Goal: Task Accomplishment & Management: Use online tool/utility

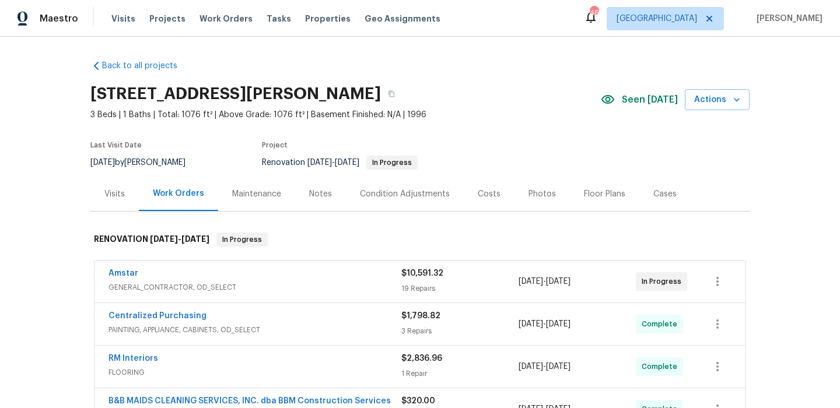
scroll to position [6, 0]
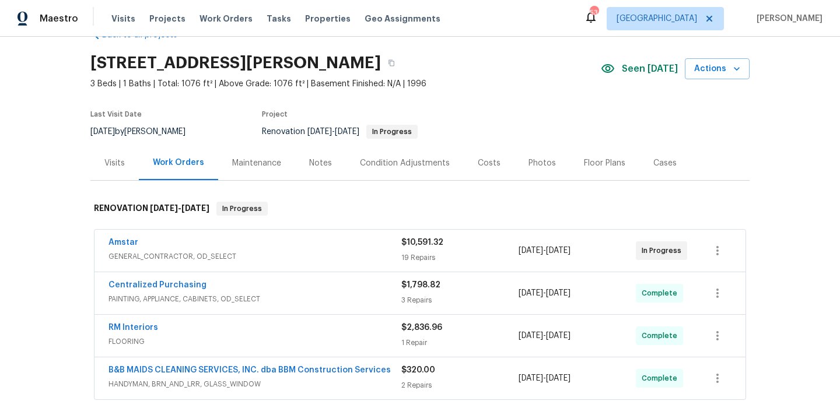
click at [309, 160] on div "Notes" at bounding box center [320, 163] width 23 height 12
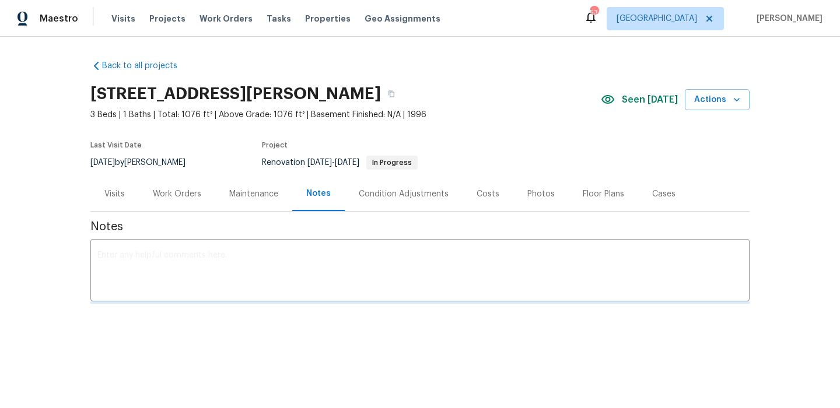
click at [253, 262] on textarea at bounding box center [419, 271] width 645 height 41
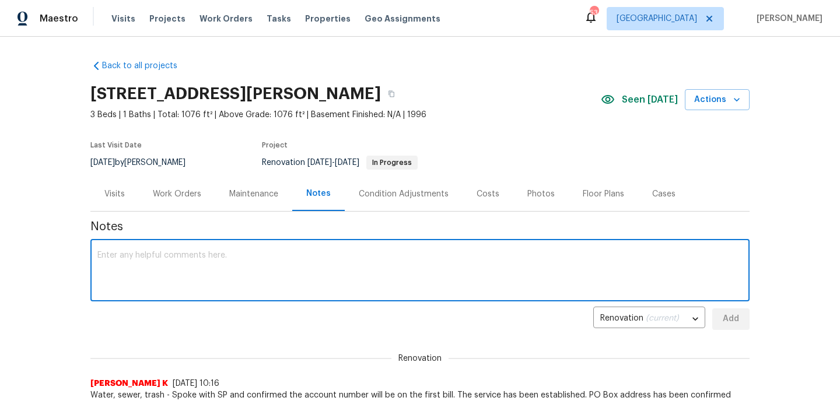
click at [253, 262] on textarea at bounding box center [419, 271] width 645 height 41
type textarea "Cleaning today"
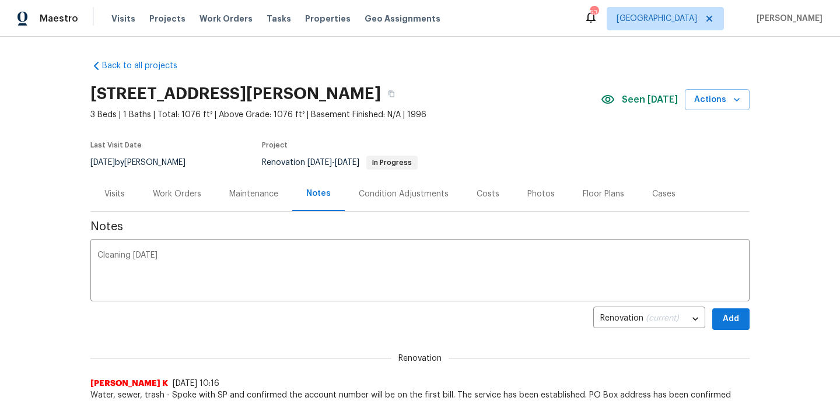
click at [496, 195] on div "Costs" at bounding box center [488, 194] width 51 height 34
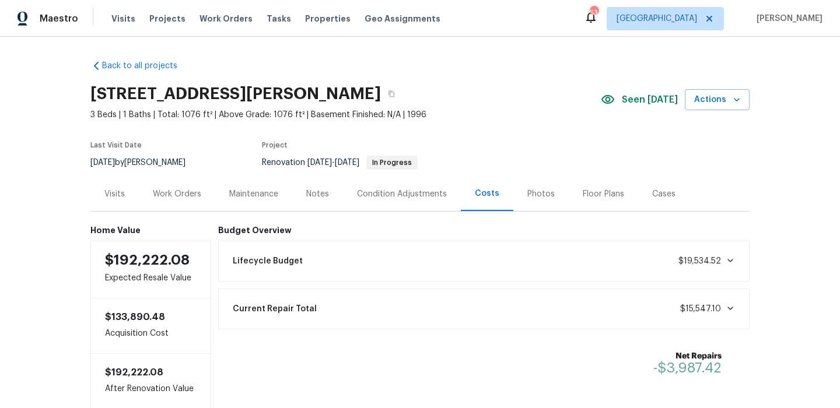
click at [198, 192] on div "Work Orders" at bounding box center [177, 194] width 48 height 12
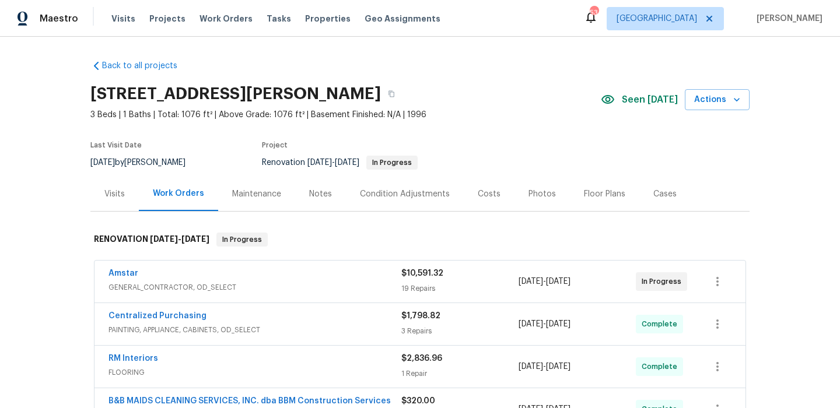
click at [304, 202] on div "Notes" at bounding box center [320, 194] width 51 height 34
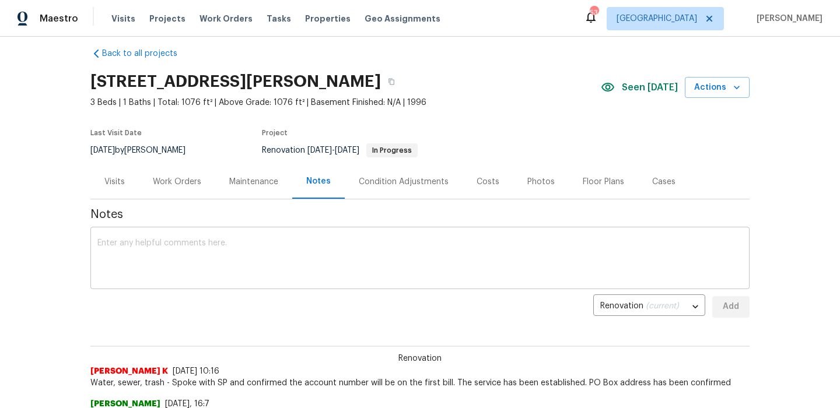
scroll to position [20, 0]
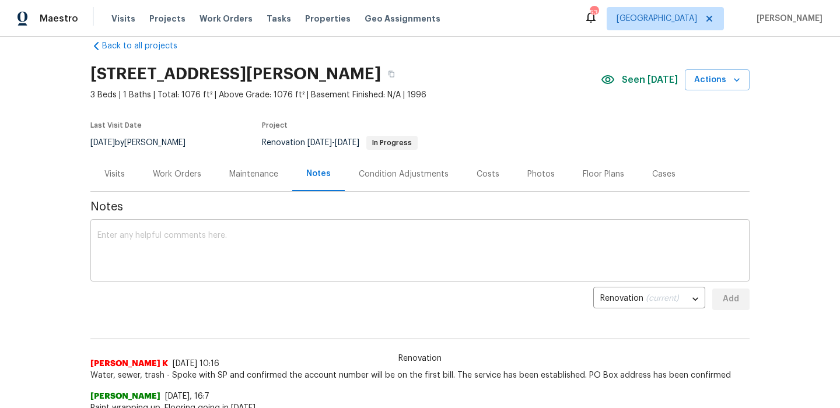
click at [316, 269] on textarea at bounding box center [419, 252] width 645 height 41
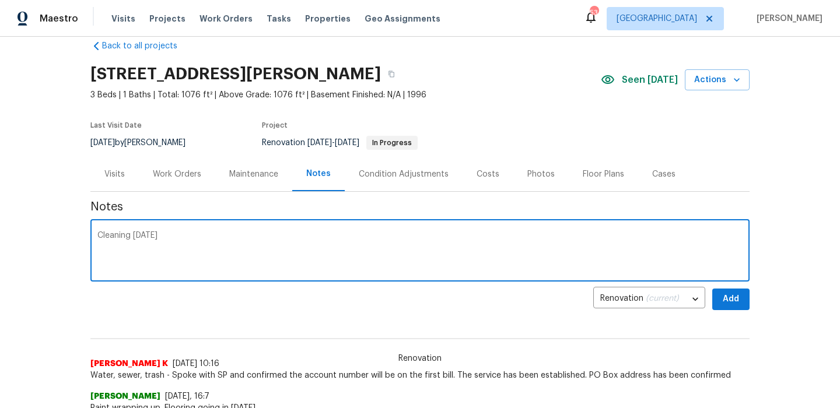
type textarea "Cleaning today"
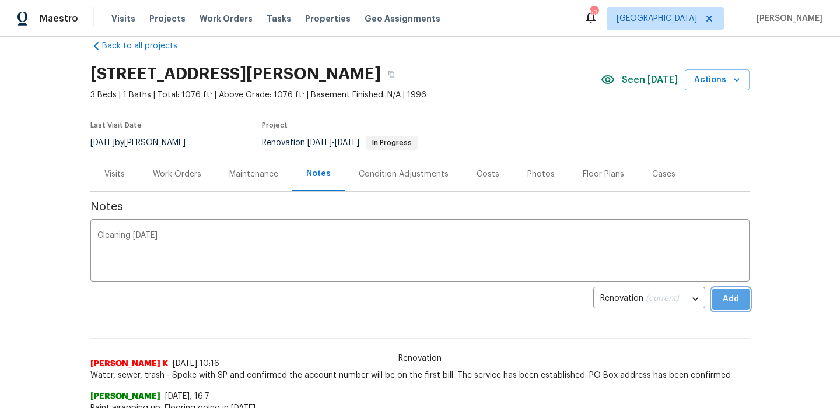
click at [740, 295] on button "Add" at bounding box center [730, 300] width 37 height 22
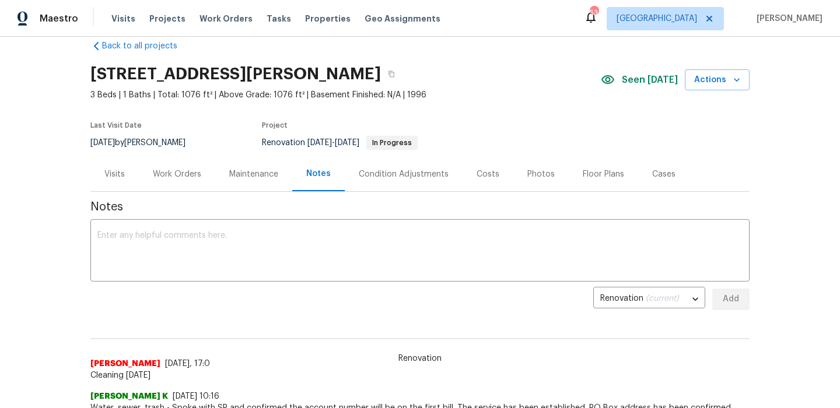
click at [169, 188] on div "Work Orders" at bounding box center [177, 174] width 76 height 34
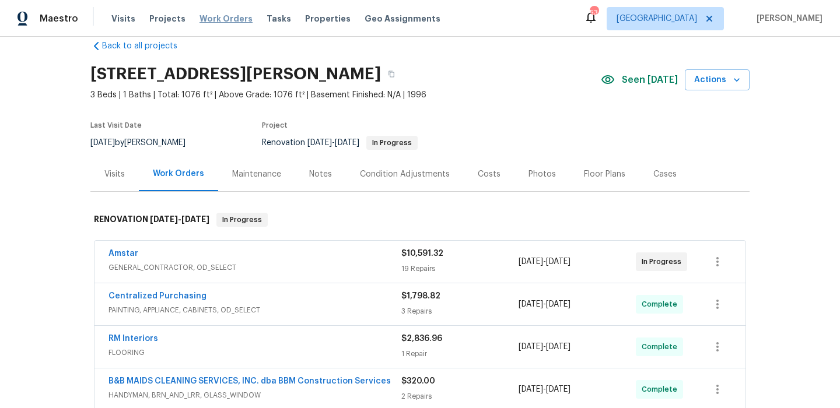
click at [199, 16] on span "Work Orders" at bounding box center [225, 19] width 53 height 12
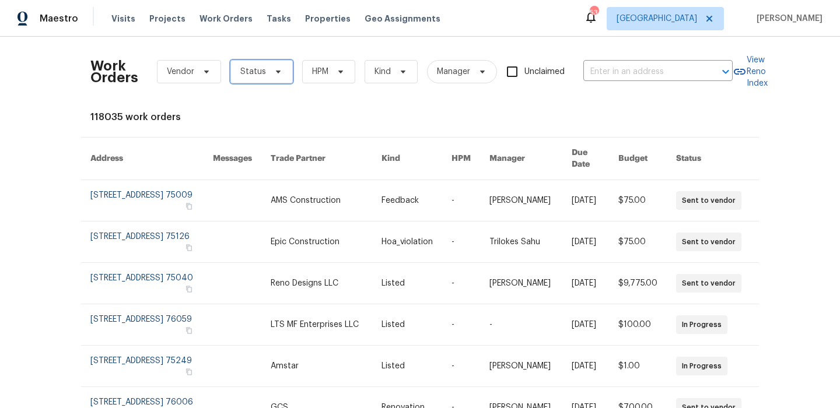
click at [281, 75] on span "Status" at bounding box center [261, 71] width 62 height 23
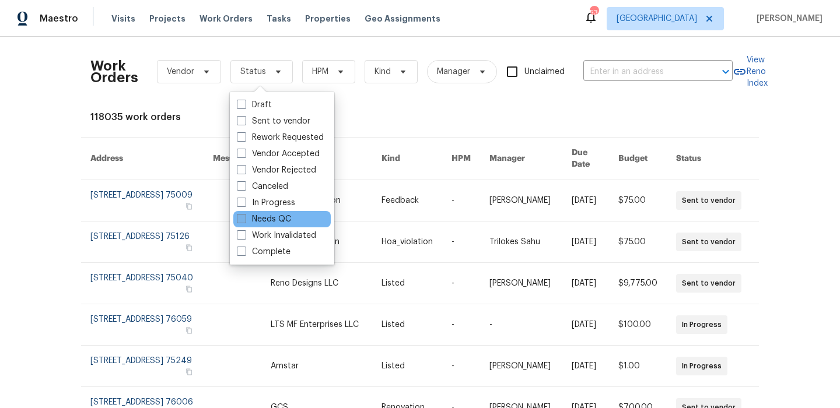
click at [272, 222] on label "Needs QC" at bounding box center [264, 219] width 54 height 12
click at [244, 221] on input "Needs QC" at bounding box center [241, 217] width 8 height 8
checkbox input "true"
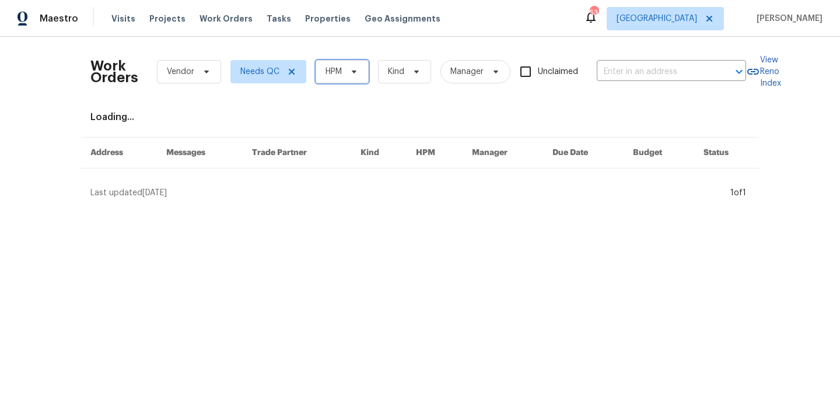
click at [330, 76] on span "HPM" at bounding box center [333, 72] width 16 height 12
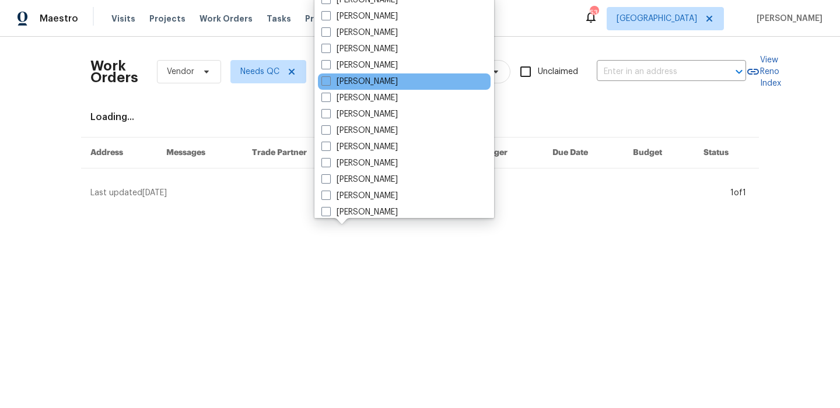
scroll to position [64, 0]
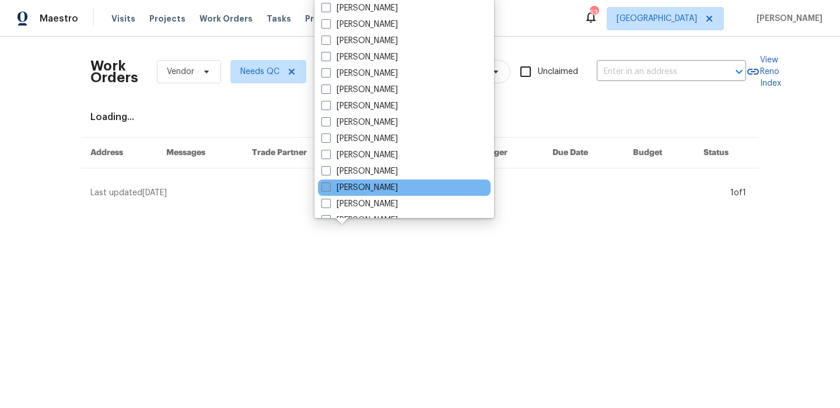
click at [393, 191] on label "[PERSON_NAME]" at bounding box center [359, 188] width 76 height 12
click at [329, 190] on input "[PERSON_NAME]" at bounding box center [325, 186] width 8 height 8
checkbox input "true"
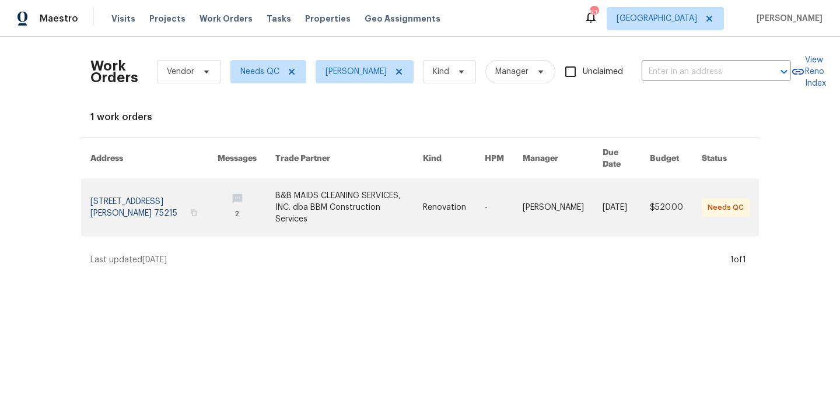
click at [141, 191] on link at bounding box center [153, 207] width 127 height 55
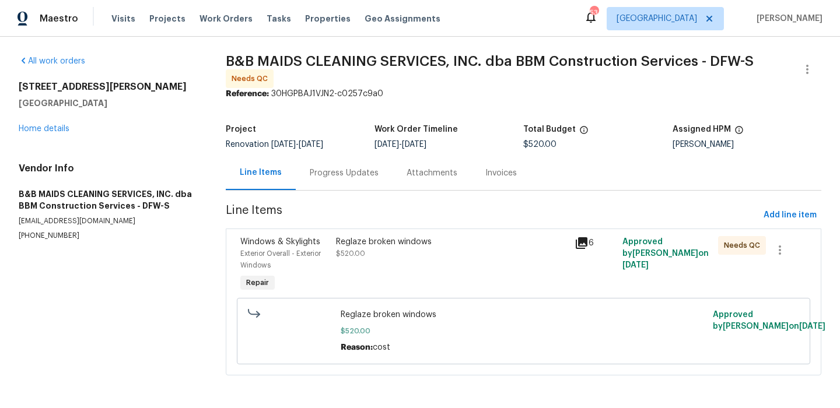
click at [588, 242] on icon at bounding box center [582, 243] width 14 height 14
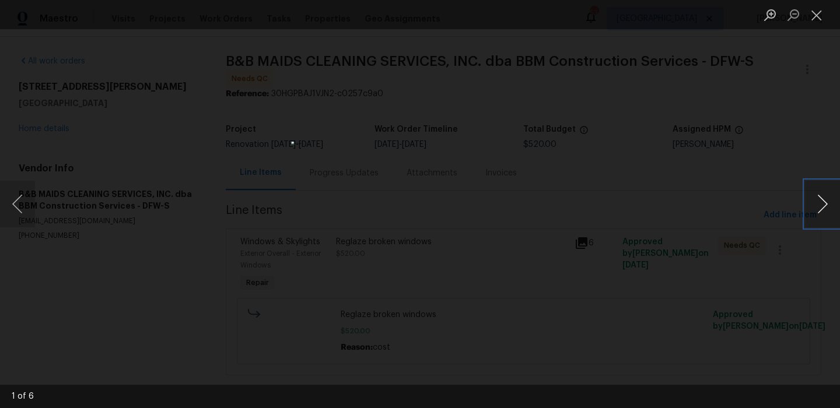
click at [812, 207] on button "Next image" at bounding box center [822, 204] width 35 height 47
click at [817, 24] on button "Close lightbox" at bounding box center [816, 15] width 23 height 20
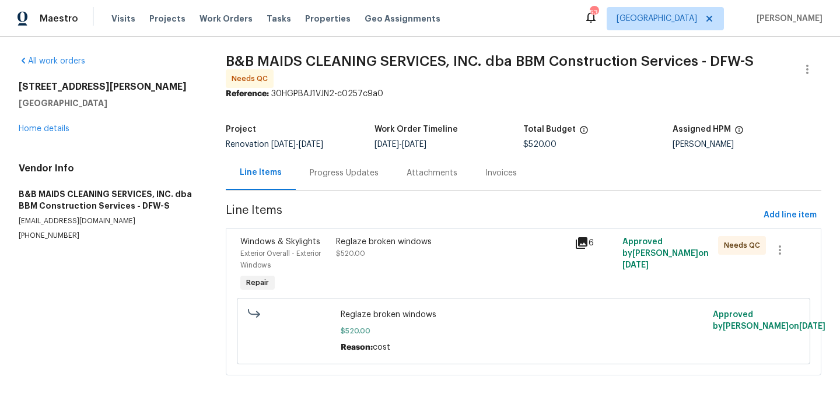
click at [414, 238] on div "Reglaze broken windows" at bounding box center [452, 242] width 232 height 12
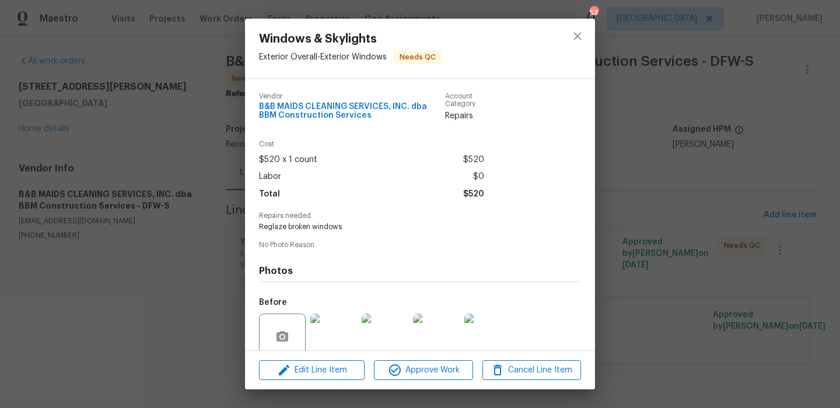
scroll to position [97, 0]
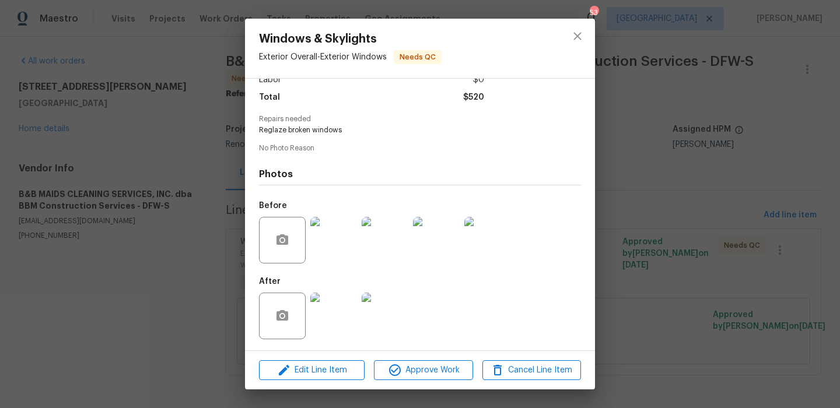
click at [654, 257] on div "Windows & Skylights Exterior Overall - Exterior Windows Needs QC Vendor B&B MAI…" at bounding box center [420, 204] width 840 height 408
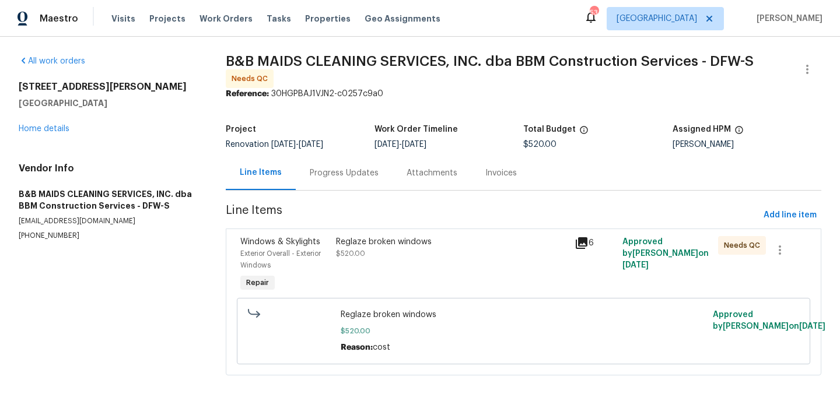
click at [364, 169] on div "Progress Updates" at bounding box center [344, 173] width 69 height 12
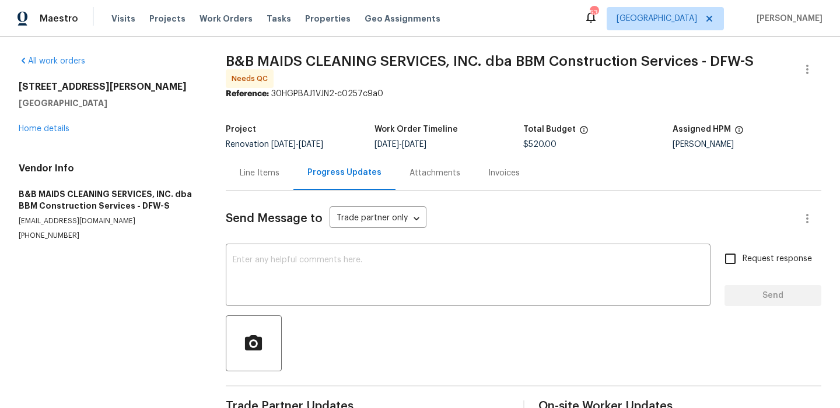
click at [262, 172] on div "Line Items" at bounding box center [260, 173] width 40 height 12
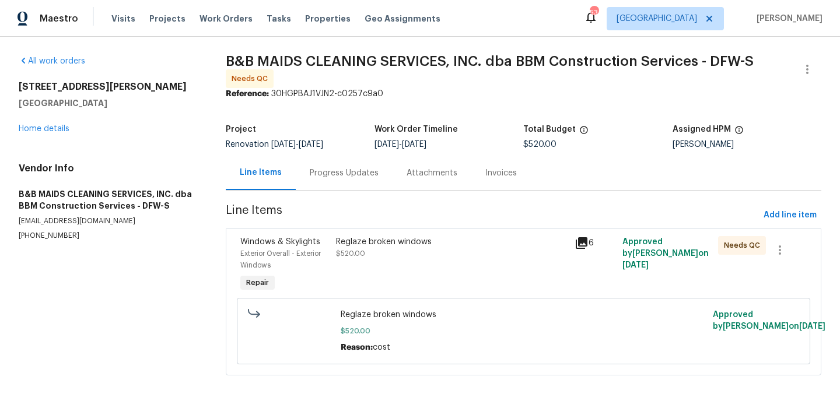
click at [450, 302] on div "Reglaze broken windows $520.00 Reason: cost Approved by Nick Balli on 9/10/2025" at bounding box center [523, 331] width 573 height 66
click at [404, 265] on div "Reglaze broken windows $520.00" at bounding box center [451, 265] width 239 height 65
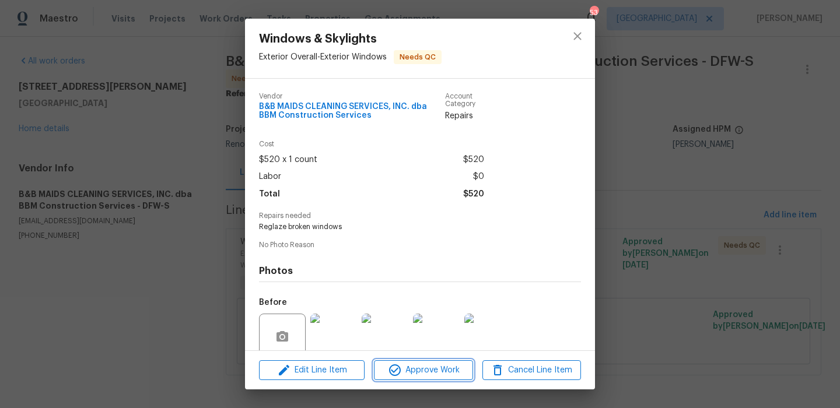
click at [394, 367] on icon "button" at bounding box center [395, 370] width 14 height 14
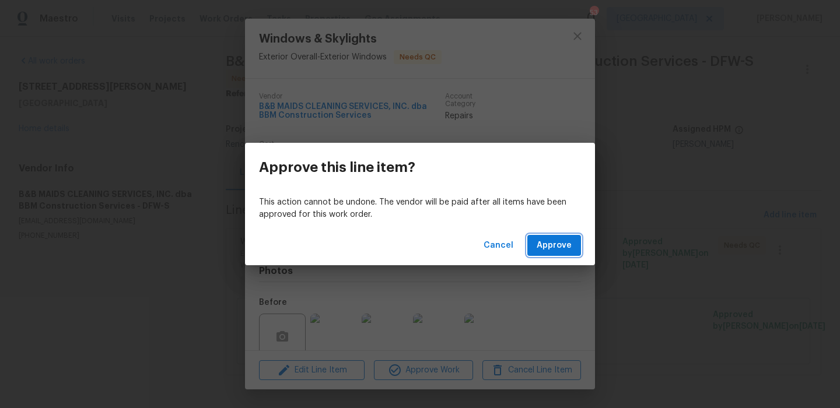
click at [552, 247] on span "Approve" at bounding box center [554, 246] width 35 height 15
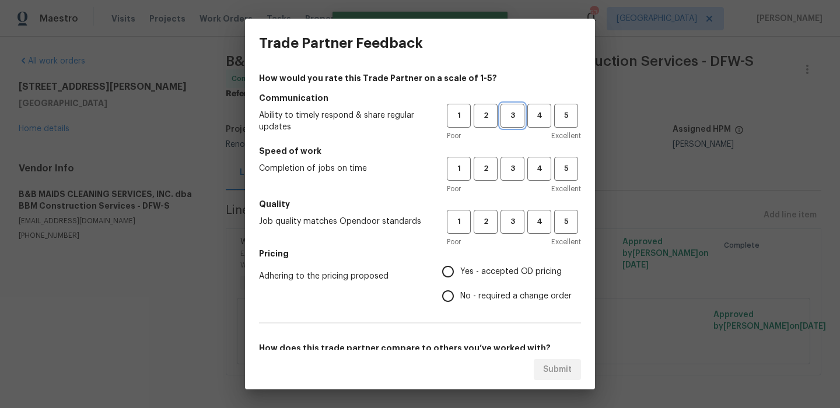
click at [516, 117] on span "3" at bounding box center [513, 115] width 22 height 13
click at [515, 162] on button "3" at bounding box center [512, 169] width 24 height 24
click at [515, 211] on button "3" at bounding box center [512, 222] width 24 height 24
click at [484, 276] on span "Yes - accepted OD pricing" at bounding box center [510, 272] width 101 height 12
click at [460, 276] on input "Yes - accepted OD pricing" at bounding box center [448, 272] width 24 height 24
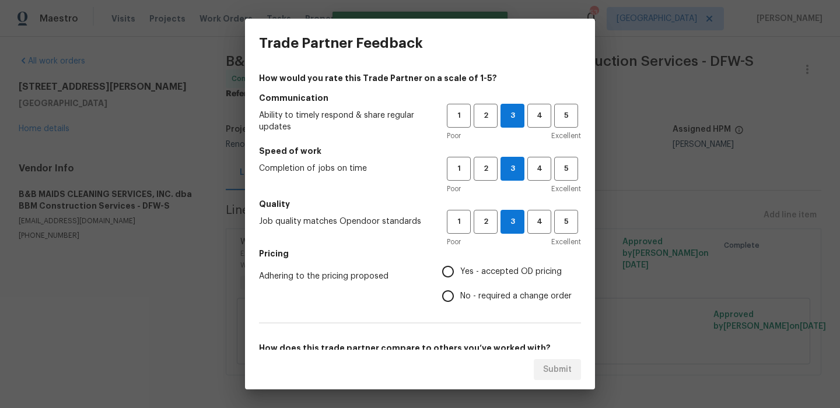
radio input "true"
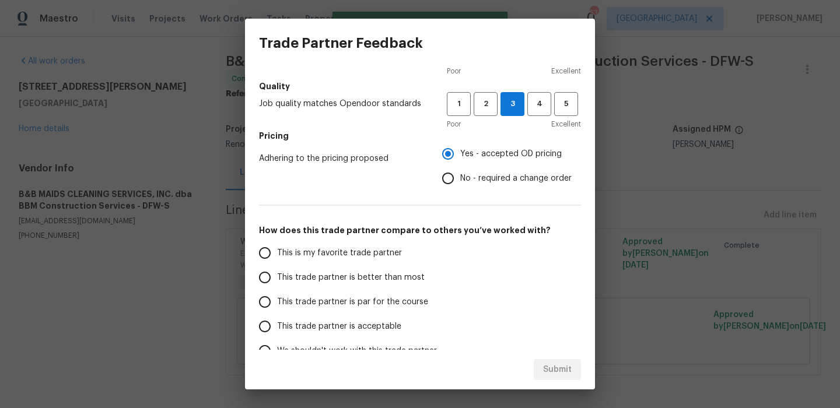
click at [332, 244] on label "This is my favorite trade partner" at bounding box center [345, 253] width 184 height 24
click at [277, 244] on input "This is my favorite trade partner" at bounding box center [265, 253] width 24 height 24
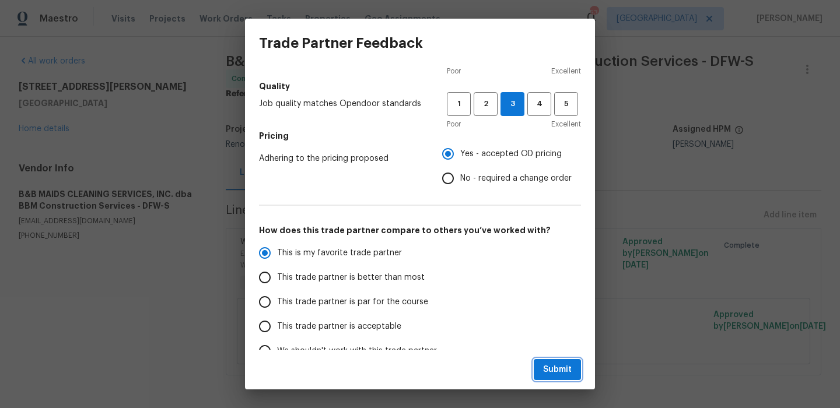
click at [555, 368] on span "Submit" at bounding box center [557, 370] width 29 height 15
radio input "true"
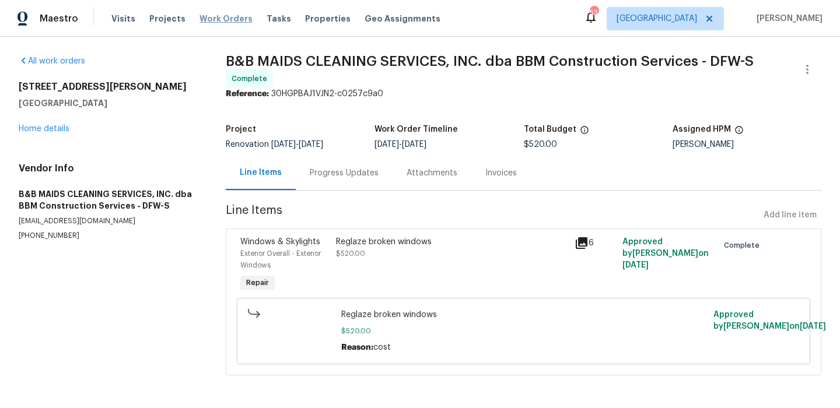
click at [225, 18] on span "Work Orders" at bounding box center [225, 19] width 53 height 12
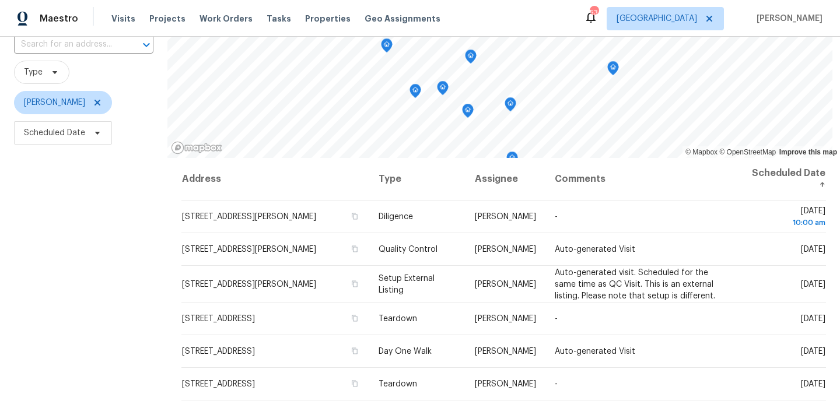
scroll to position [119, 0]
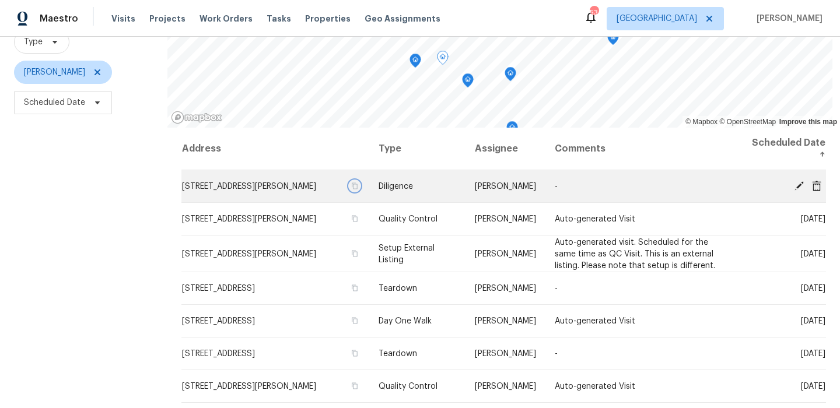
click at [351, 190] on icon "button" at bounding box center [354, 186] width 7 height 7
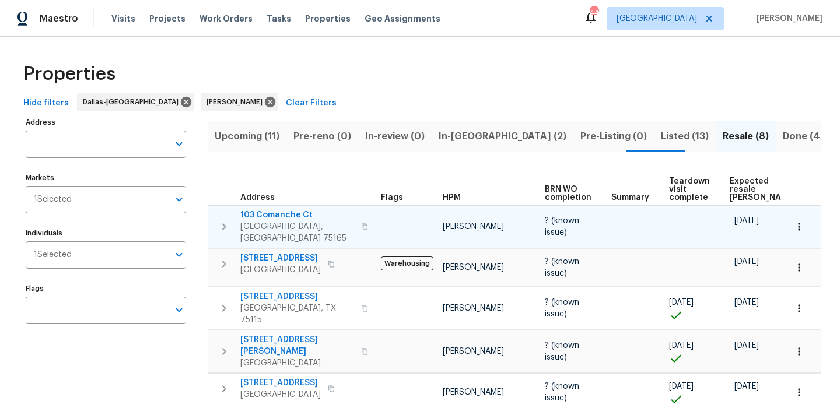
click at [804, 221] on icon "button" at bounding box center [799, 227] width 12 height 12
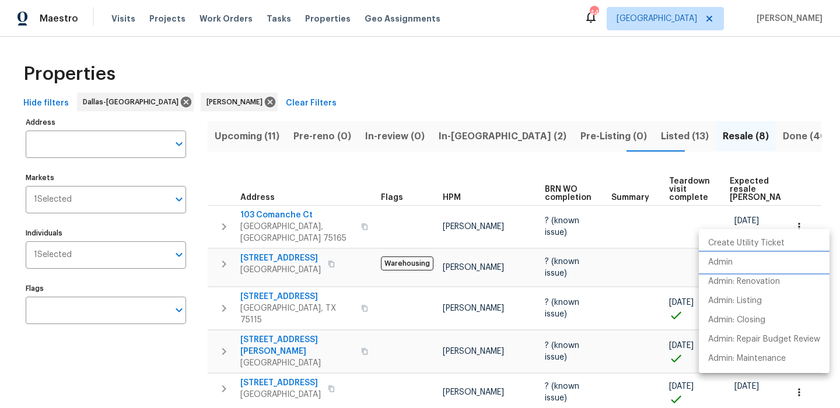
click at [751, 265] on li "Admin" at bounding box center [764, 262] width 131 height 19
click at [495, 104] on div at bounding box center [420, 204] width 840 height 408
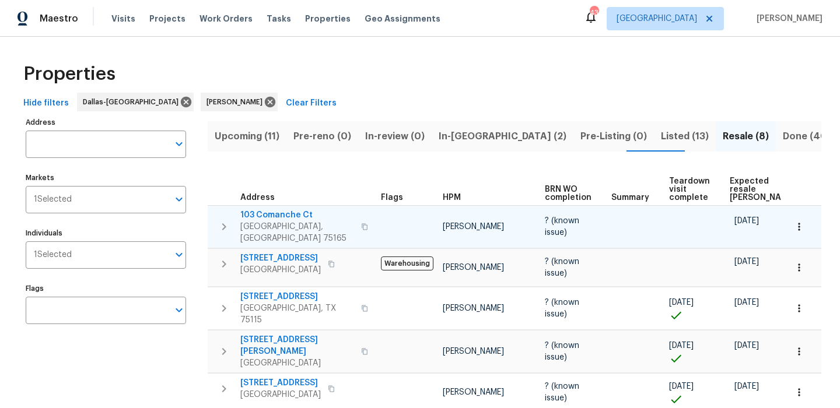
click at [291, 210] on span "103 Comanche Ct" at bounding box center [297, 215] width 114 height 12
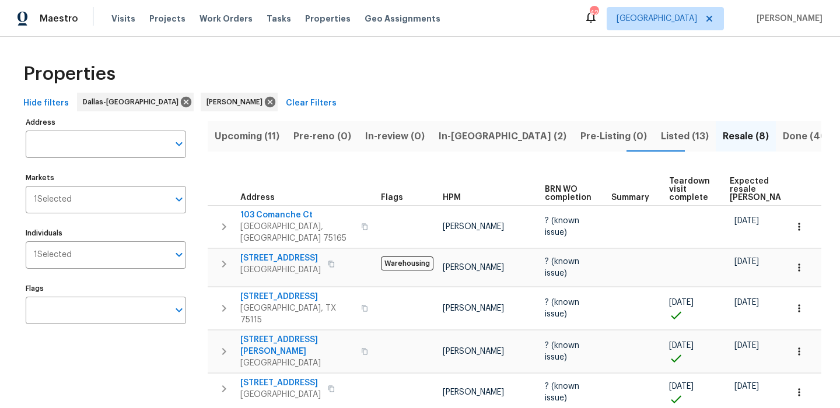
click at [439, 135] on span "In-[GEOGRAPHIC_DATA] (2)" at bounding box center [503, 136] width 128 height 16
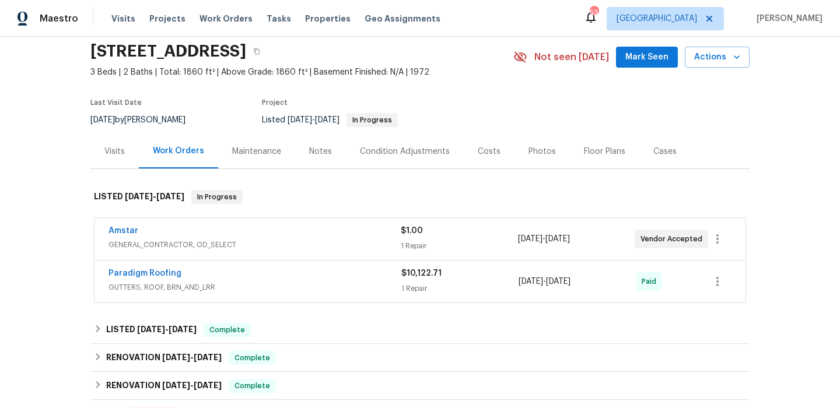
scroll to position [47, 0]
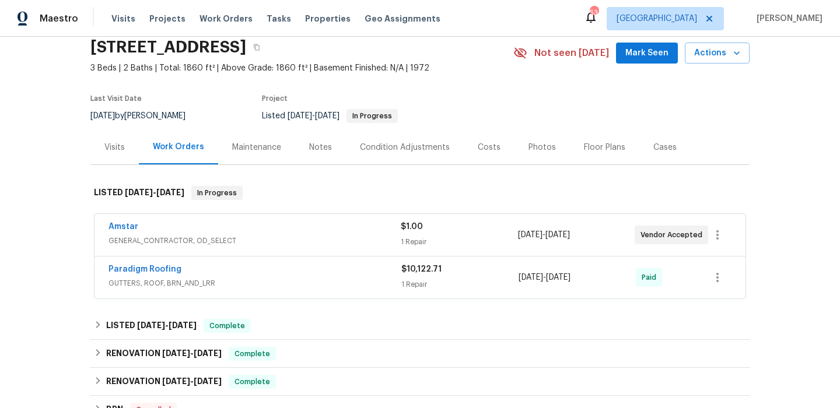
click at [174, 234] on div "Amstar" at bounding box center [254, 228] width 292 height 14
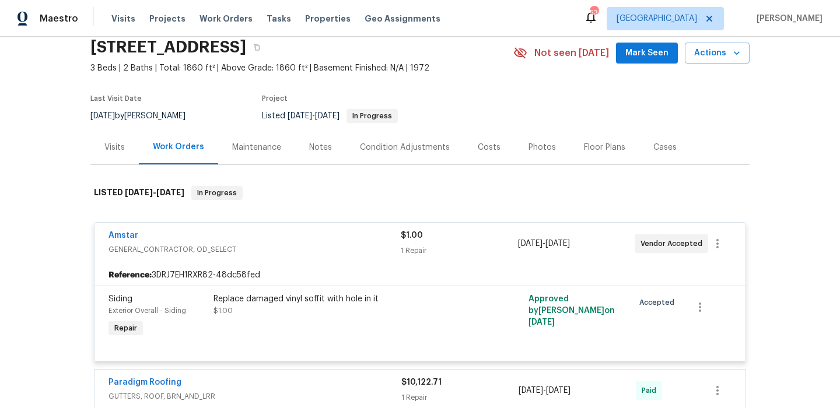
click at [289, 247] on span "GENERAL_CONTRACTOR, OD_SELECT" at bounding box center [254, 250] width 292 height 12
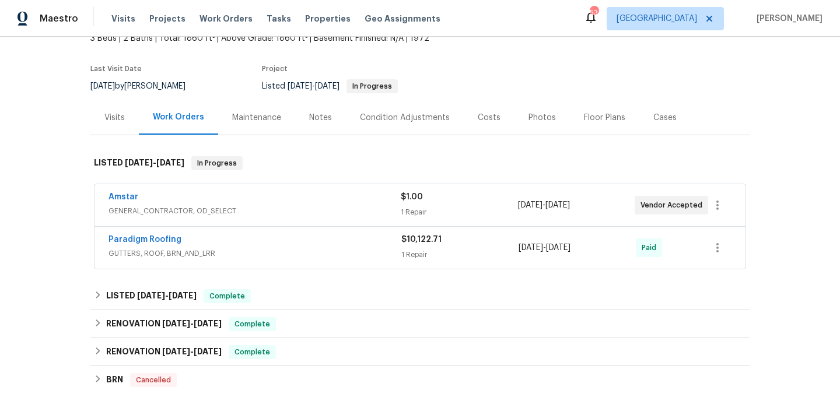
scroll to position [91, 0]
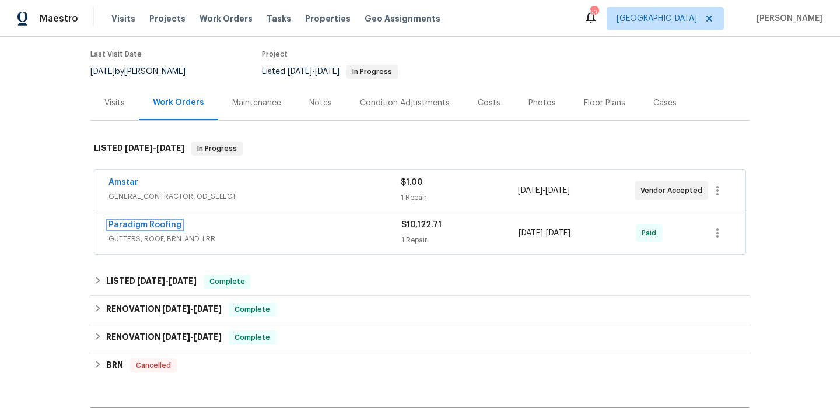
click at [156, 226] on link "Paradigm Roofing" at bounding box center [144, 225] width 73 height 8
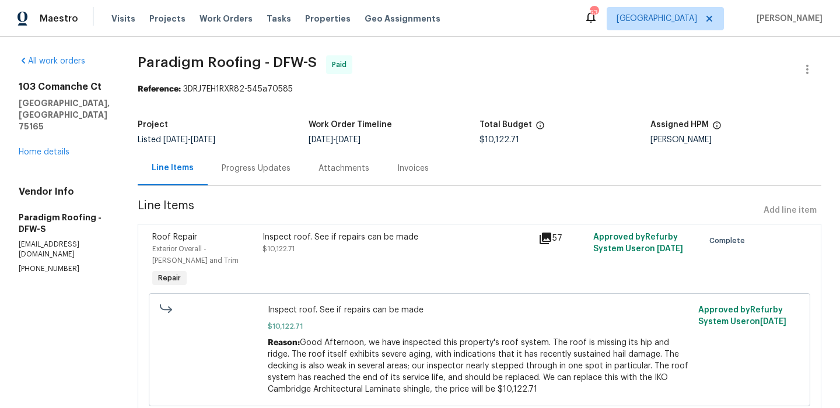
scroll to position [43, 0]
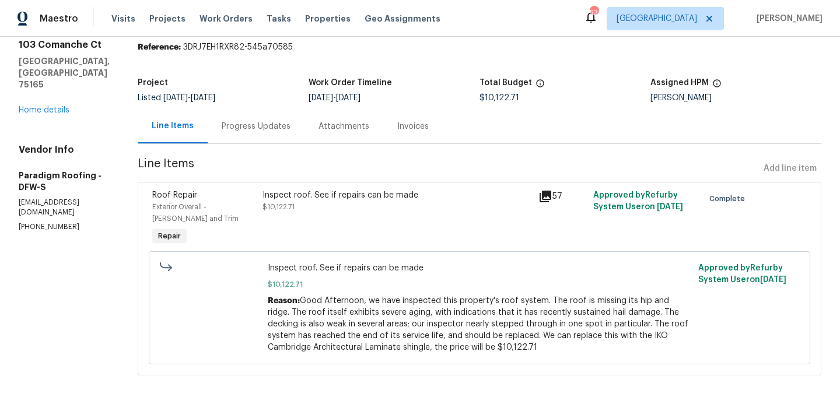
click at [55, 93] on div "All work orders 103 Comanche Ct Waxahachie, TX 75165 Home details Vendor Info P…" at bounding box center [64, 122] width 91 height 219
click at [58, 106] on link "Home details" at bounding box center [44, 110] width 51 height 8
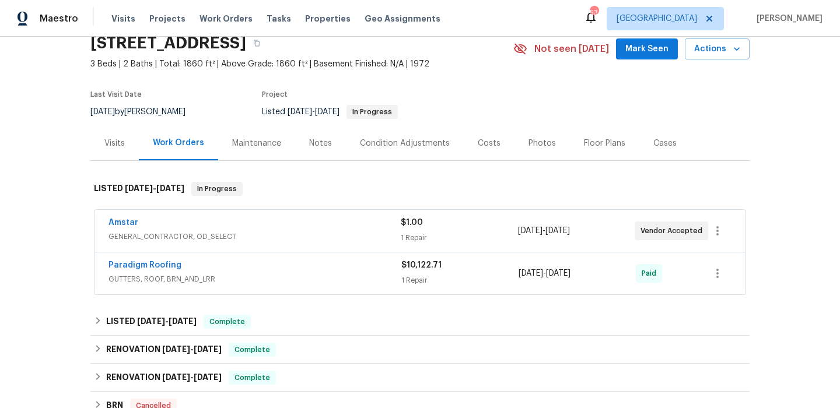
scroll to position [64, 0]
